Goal: Task Accomplishment & Management: Use online tool/utility

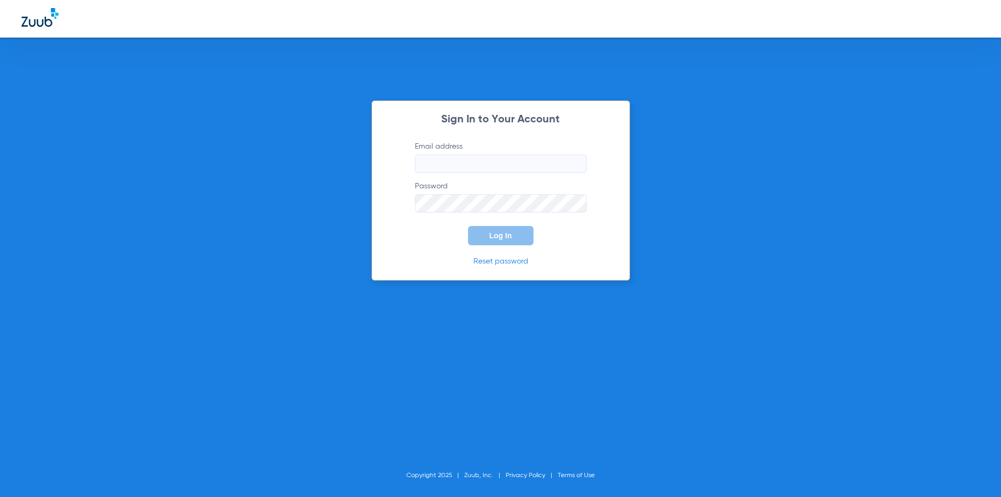
click at [517, 170] on input "Email address" at bounding box center [501, 164] width 172 height 18
type input "[PERSON_NAME][EMAIL_ADDRESS][DOMAIN_NAME]"
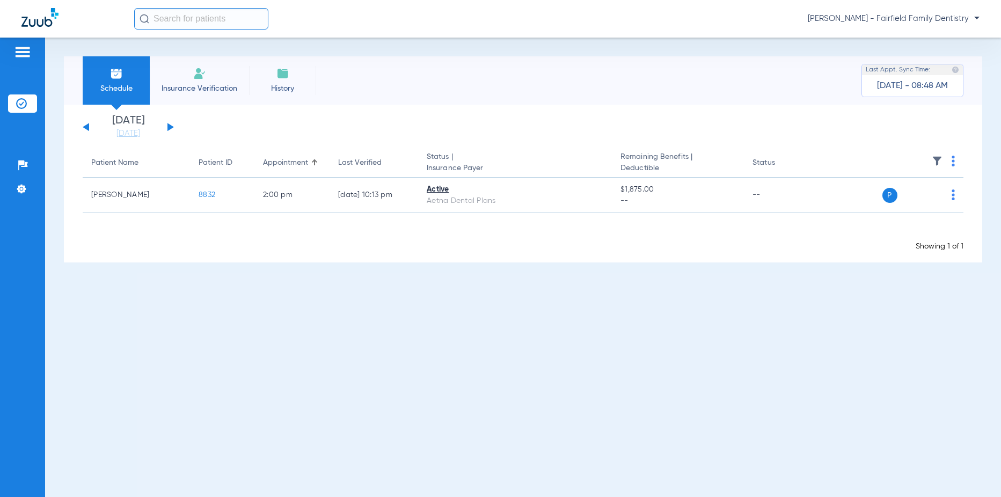
click at [138, 237] on div "Loading" at bounding box center [523, 233] width 881 height 11
click at [126, 133] on link "[DATE]" at bounding box center [128, 133] width 64 height 11
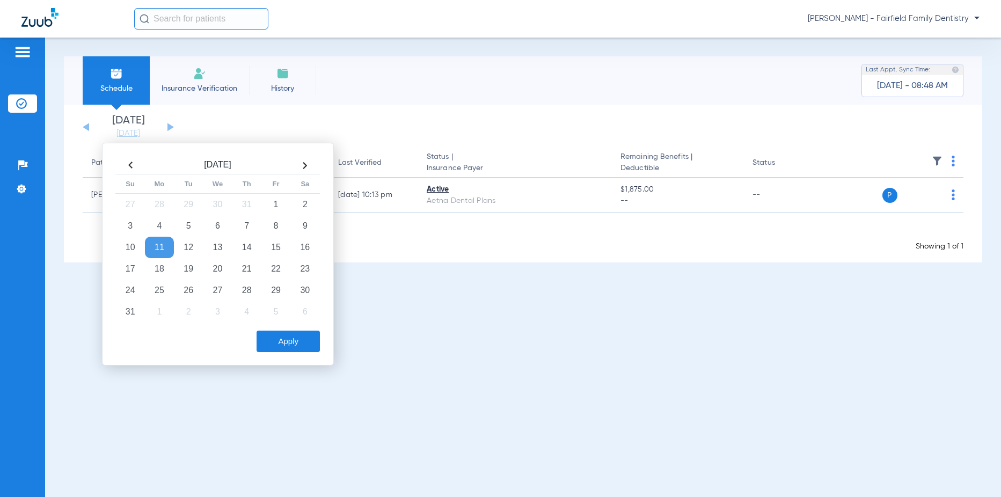
click at [306, 163] on th at bounding box center [304, 165] width 29 height 17
click at [306, 163] on th at bounding box center [304, 166] width 29 height 18
click at [131, 165] on th at bounding box center [130, 165] width 29 height 17
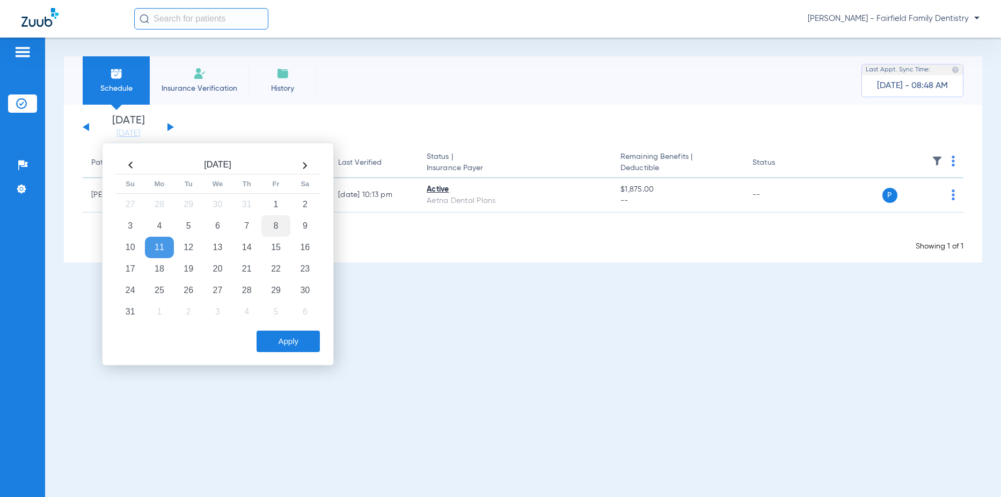
click at [274, 220] on td "8" at bounding box center [275, 225] width 29 height 21
click at [301, 349] on button "Apply" at bounding box center [288, 341] width 63 height 21
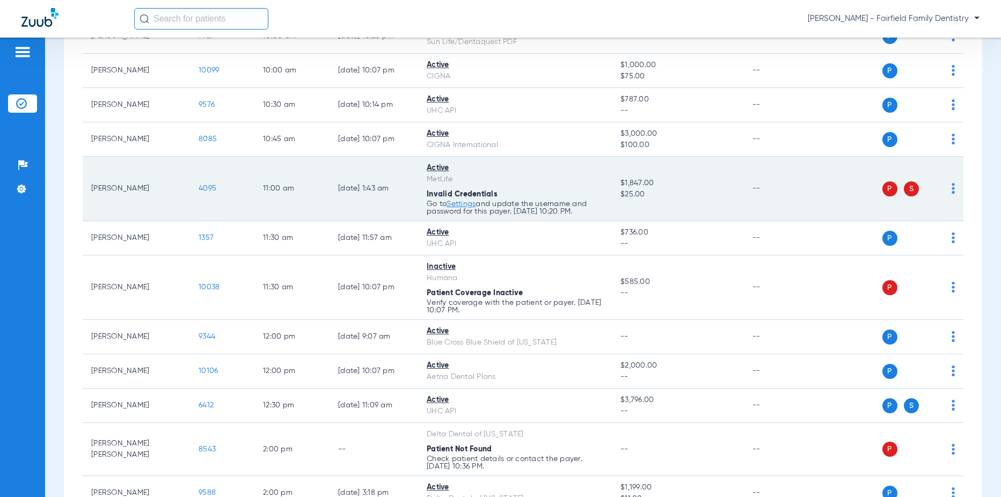
scroll to position [483, 0]
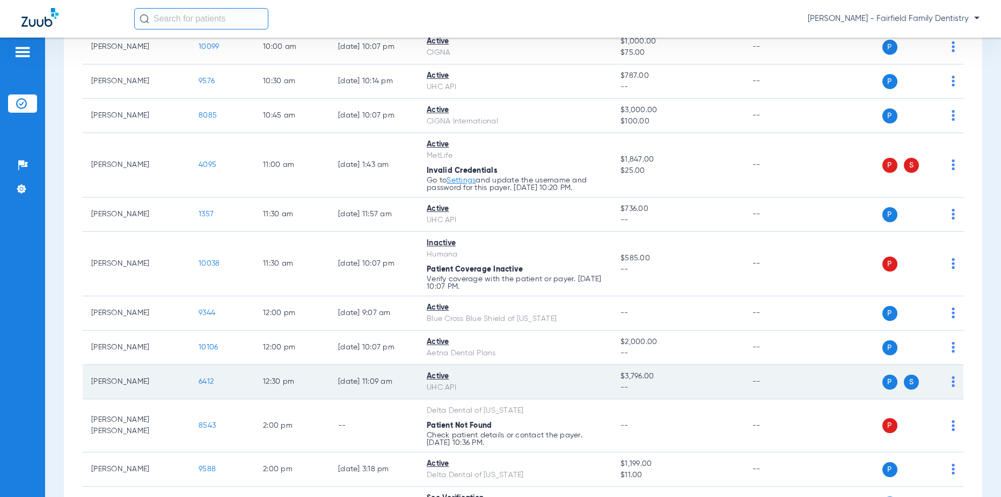
click at [942, 384] on div "P S" at bounding box center [885, 382] width 138 height 15
click at [952, 381] on img at bounding box center [953, 381] width 3 height 11
click at [208, 382] on div at bounding box center [500, 248] width 1001 height 497
click at [208, 382] on span "6412" at bounding box center [206, 382] width 15 height 8
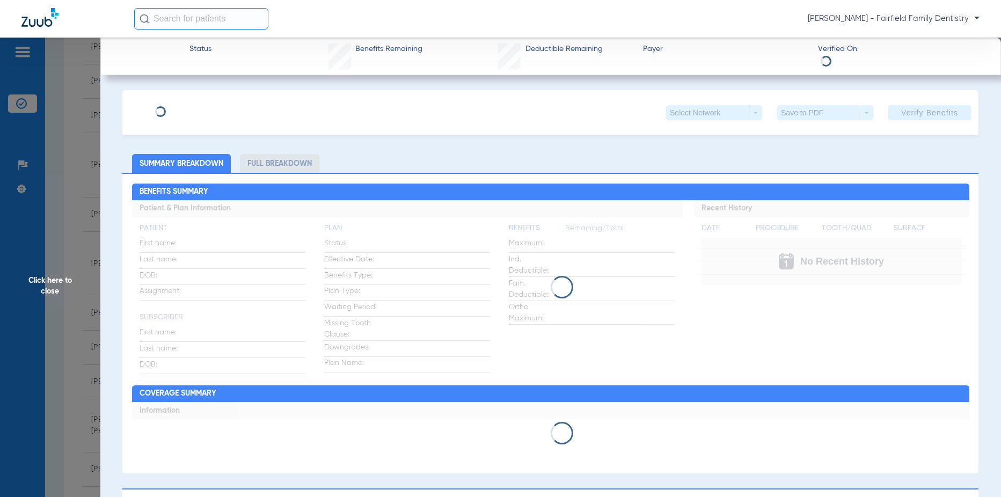
type input "[PERSON_NAME]"
type input "[DATE]"
type input "940600526"
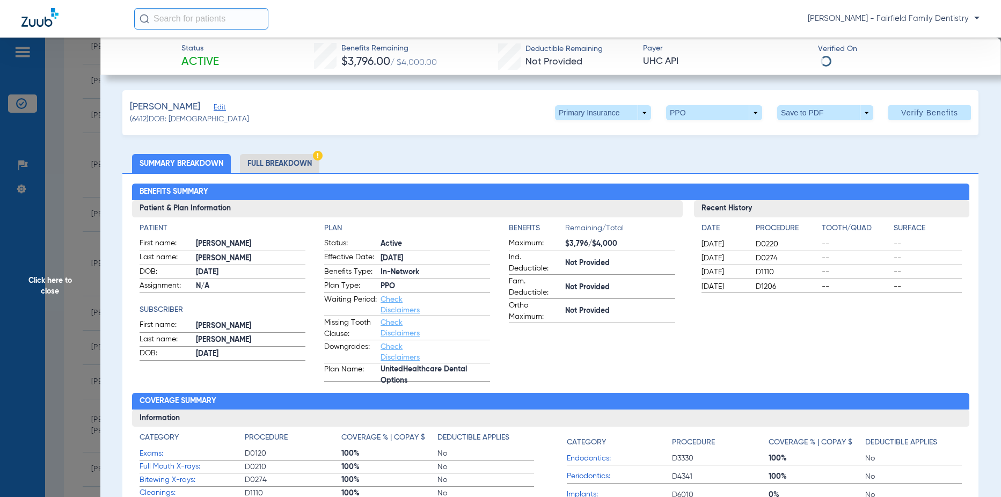
click at [214, 108] on span "Edit" at bounding box center [219, 109] width 10 height 10
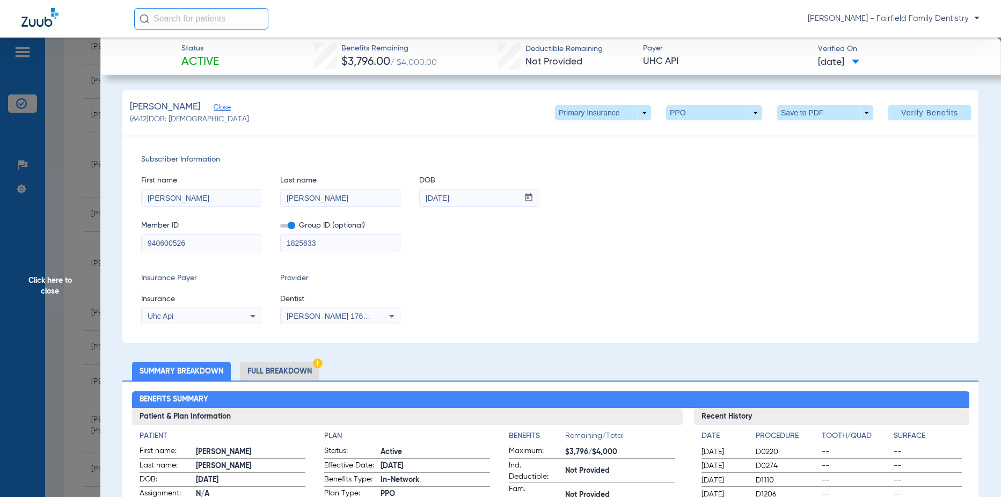
click at [200, 317] on div "Uhc Api" at bounding box center [191, 316] width 86 height 8
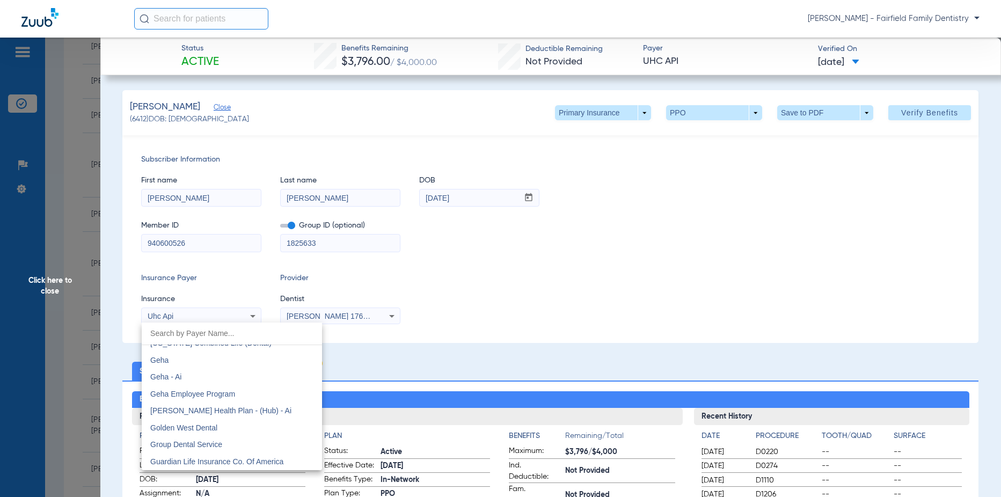
scroll to position [3577, 0]
click at [212, 373] on span "Guardian Life Insurance Co. Of America" at bounding box center [216, 377] width 133 height 9
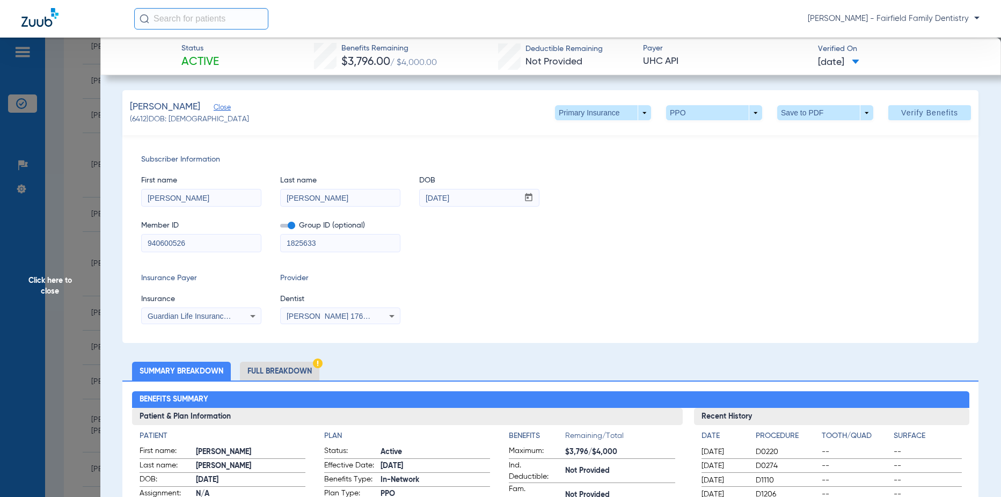
drag, startPoint x: 341, startPoint y: 246, endPoint x: 218, endPoint y: 228, distance: 124.3
click at [218, 228] on div "Member ID 940600526 Group ID (optional) 1825633" at bounding box center [550, 230] width 819 height 41
type input "00579636"
click at [924, 112] on span "Verify Benefits" at bounding box center [929, 112] width 57 height 9
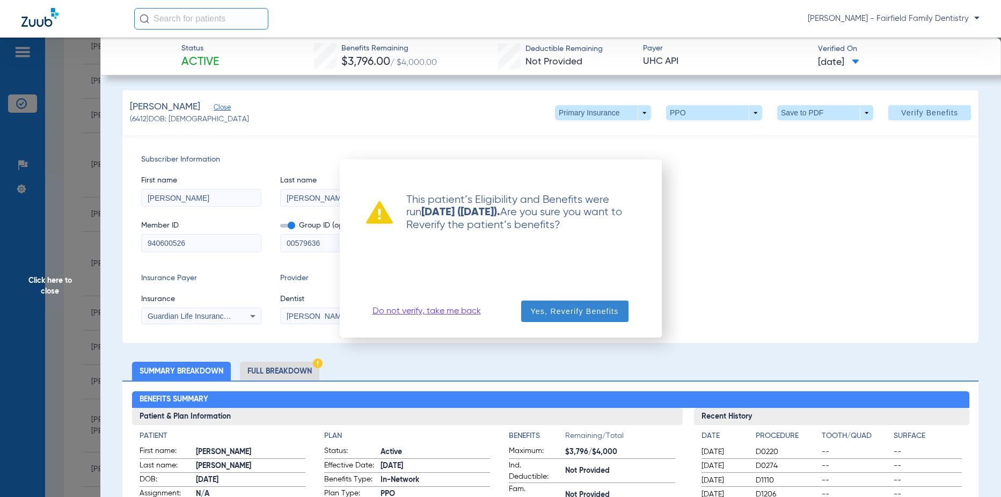
click at [564, 313] on span "Yes, Reverify Benefits" at bounding box center [575, 311] width 88 height 11
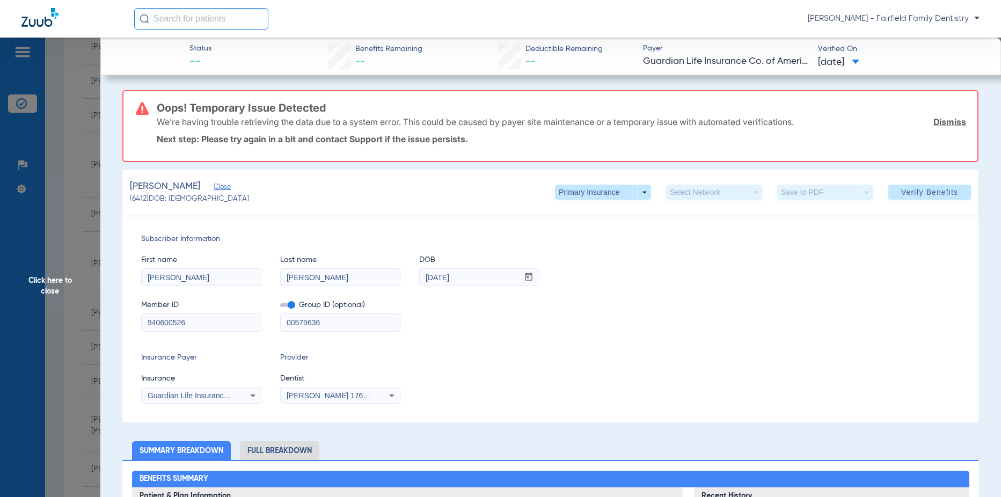
click at [430, 372] on div "Insurance Payer Insurance Guardian Life Insurance Co. Of America Provider Denti…" at bounding box center [550, 378] width 819 height 52
